Goal: Book appointment/travel/reservation

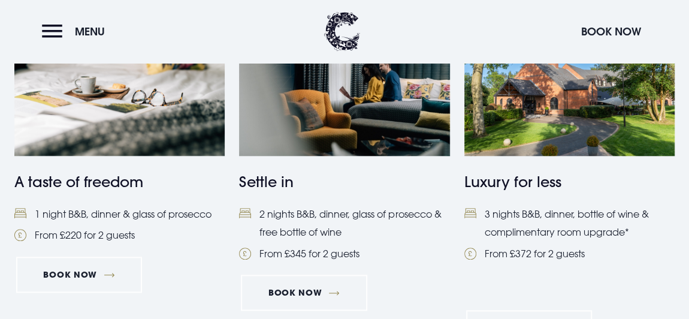
scroll to position [541, 0]
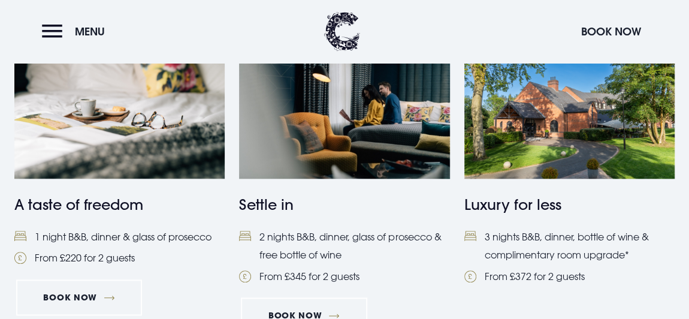
click at [80, 130] on img at bounding box center [119, 108] width 210 height 140
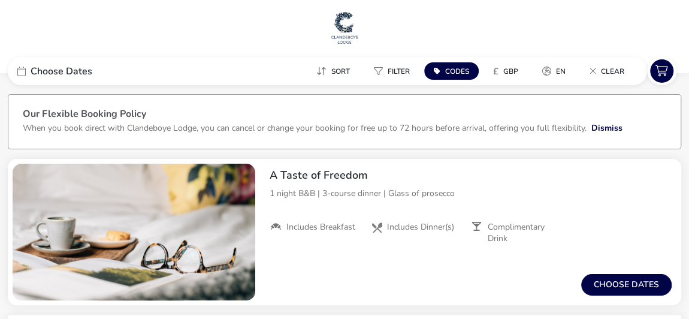
click at [22, 72] on icon at bounding box center [21, 71] width 8 height 10
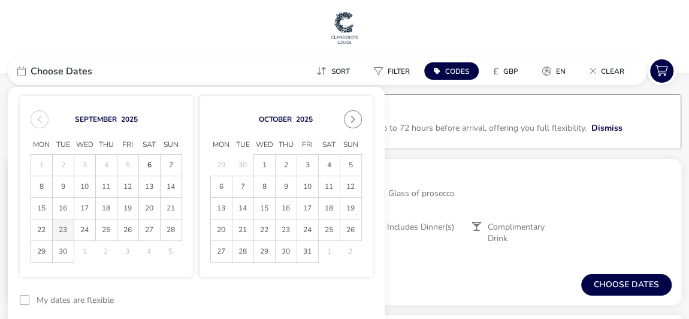
click at [59, 229] on span "23" at bounding box center [63, 229] width 21 height 21
click at [84, 229] on span "24" at bounding box center [84, 229] width 21 height 21
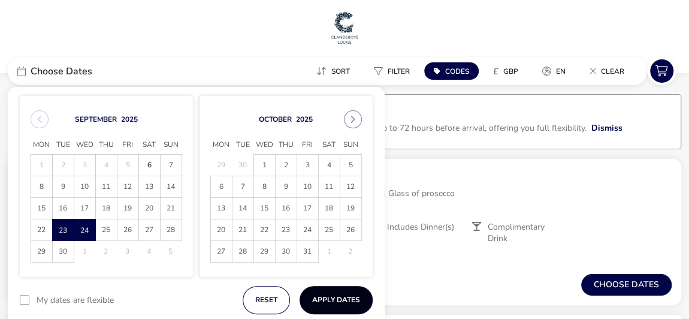
click at [322, 299] on button "Apply Dates" at bounding box center [335, 300] width 73 height 28
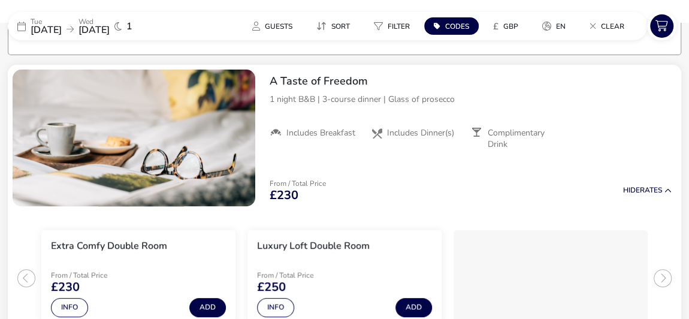
scroll to position [93, 0]
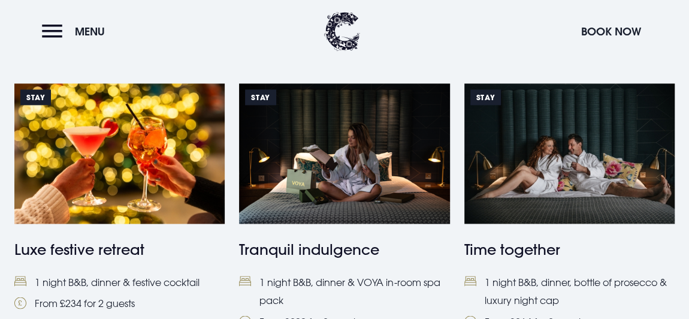
scroll to position [883, 0]
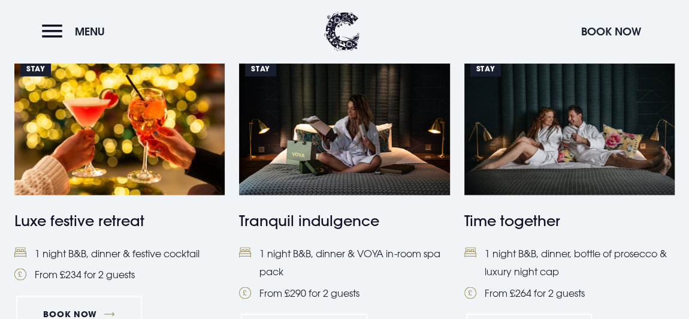
click at [186, 169] on img at bounding box center [119, 124] width 210 height 140
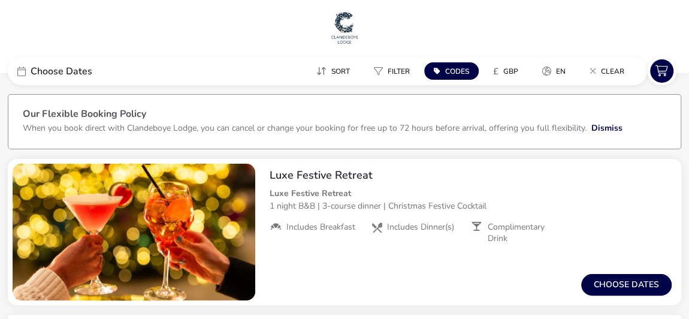
click at [92, 74] on div "Choose Dates" at bounding box center [98, 71] width 180 height 28
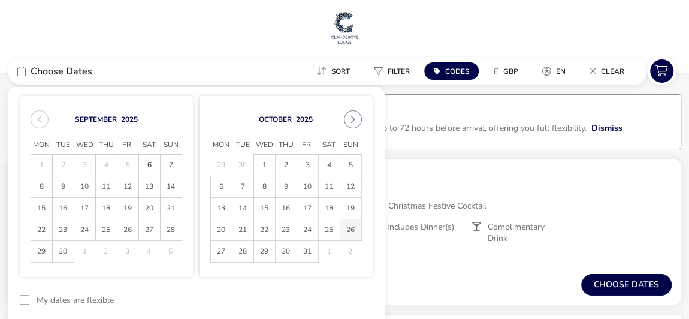
click at [353, 232] on span "26" at bounding box center [350, 229] width 21 height 21
click at [225, 252] on span "27" at bounding box center [221, 251] width 21 height 21
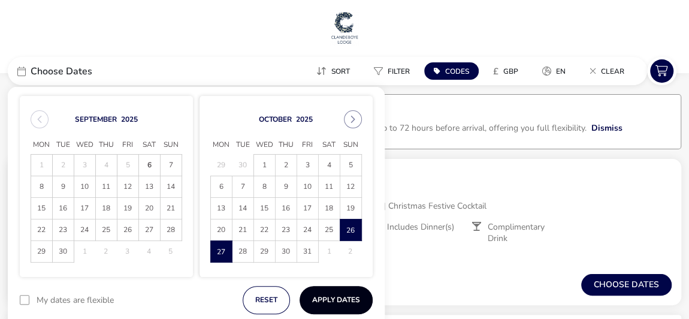
click at [328, 292] on button "Apply Dates" at bounding box center [335, 300] width 73 height 28
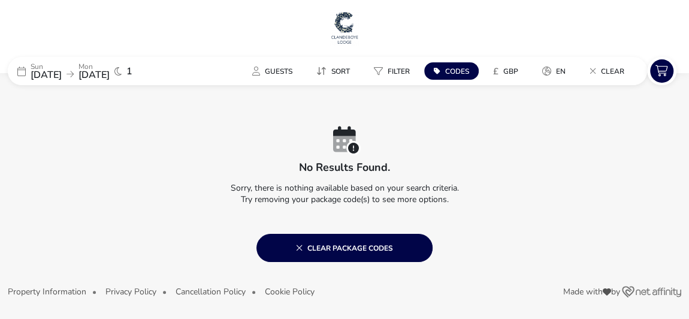
click at [20, 68] on icon at bounding box center [21, 71] width 8 height 10
click at [23, 72] on icon at bounding box center [21, 71] width 8 height 10
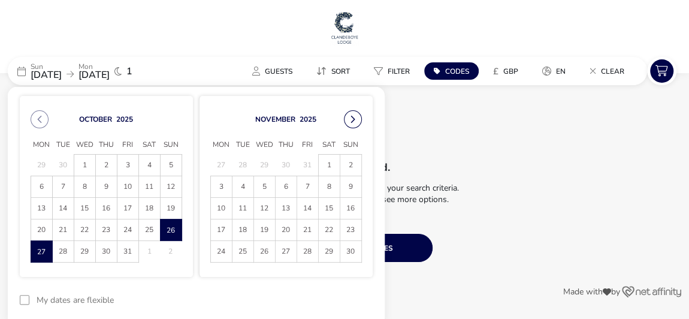
click at [353, 120] on button "Next Month" at bounding box center [353, 119] width 18 height 18
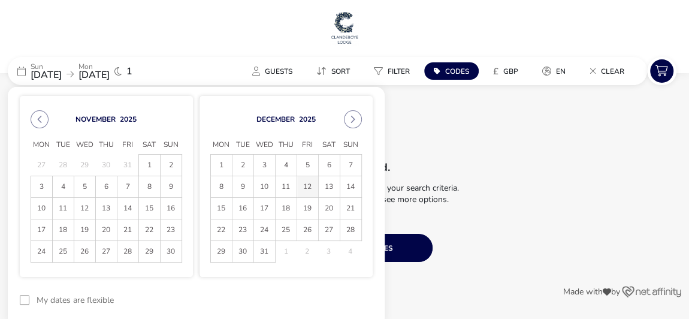
click at [309, 190] on span "12" at bounding box center [307, 186] width 21 height 21
click at [326, 187] on span "13" at bounding box center [329, 186] width 21 height 21
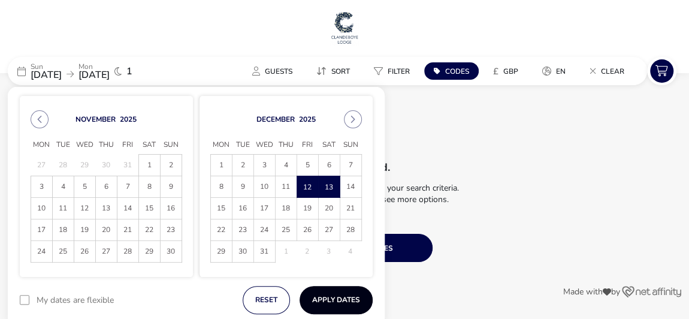
click at [325, 296] on button "Apply Dates" at bounding box center [335, 300] width 73 height 28
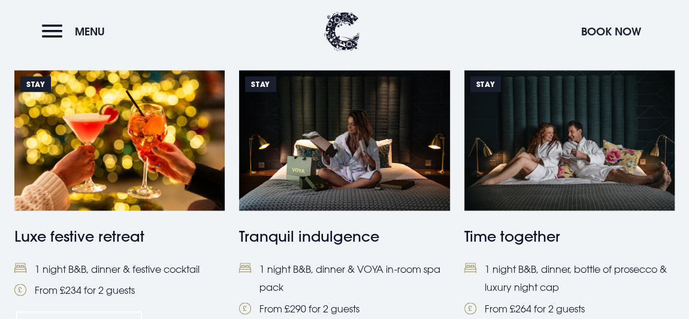
scroll to position [883, 0]
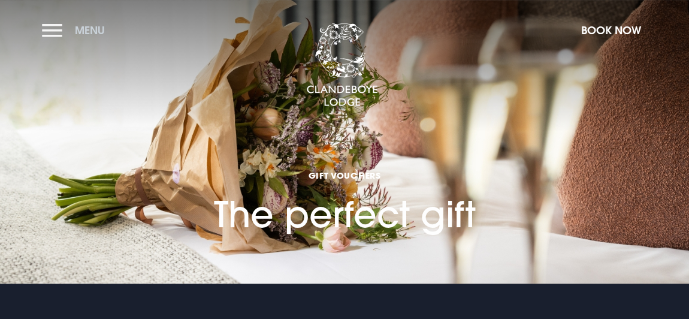
click at [57, 20] on button "Menu" at bounding box center [76, 30] width 69 height 26
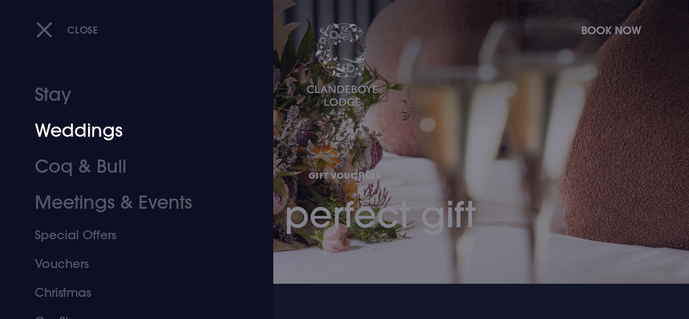
click at [75, 135] on link "Weddings" at bounding box center [128, 131] width 187 height 36
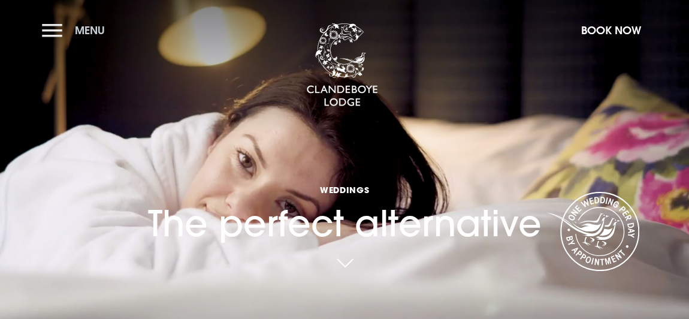
click at [59, 37] on button "Menu" at bounding box center [76, 30] width 69 height 26
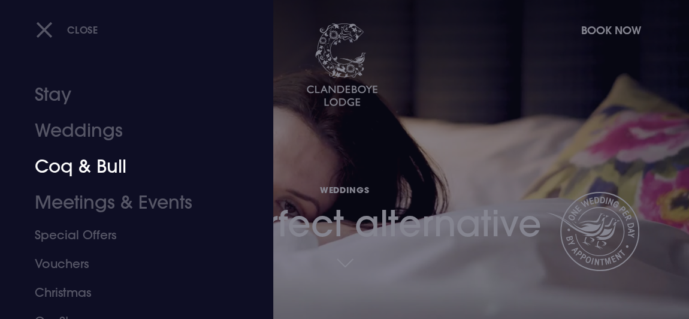
click at [80, 165] on link "Coq & Bull" at bounding box center [128, 167] width 187 height 36
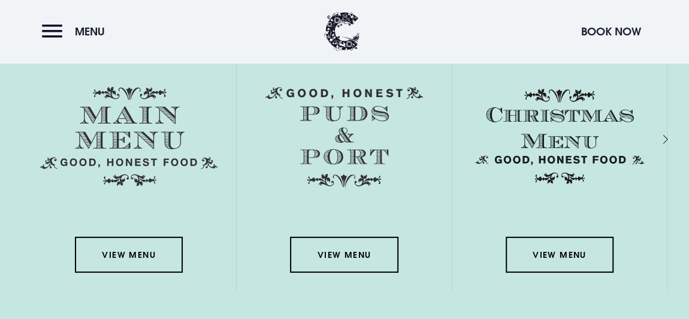
scroll to position [1625, 0]
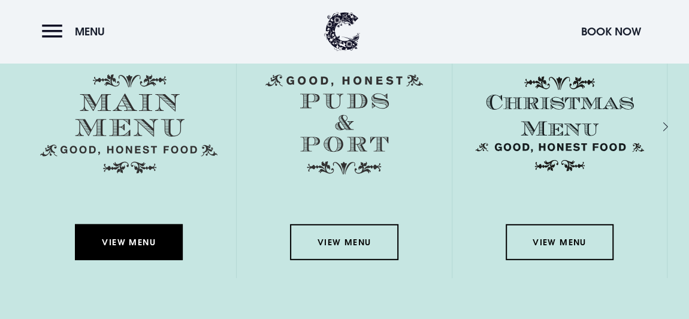
click at [108, 246] on link "View Menu" at bounding box center [129, 242] width 108 height 36
